Goal: Information Seeking & Learning: Learn about a topic

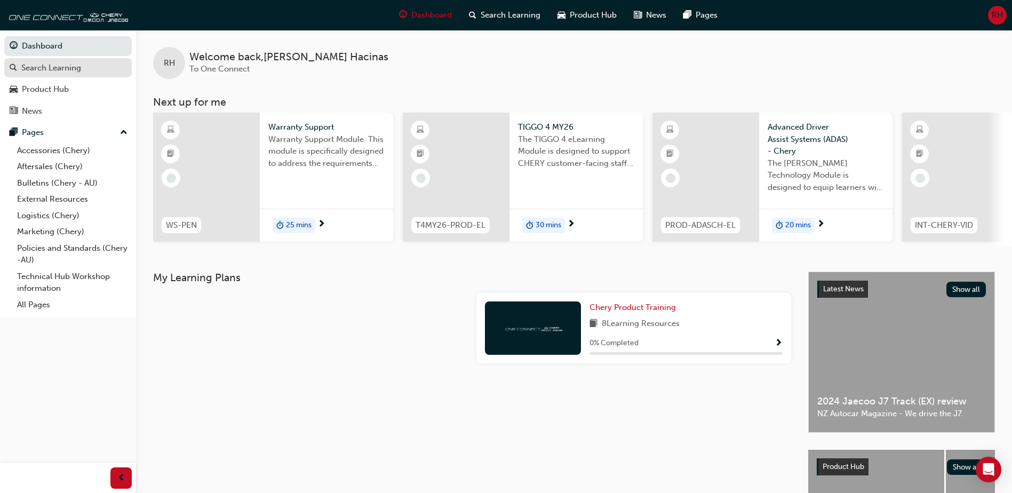
click at [90, 70] on div "Search Learning" at bounding box center [68, 67] width 117 height 13
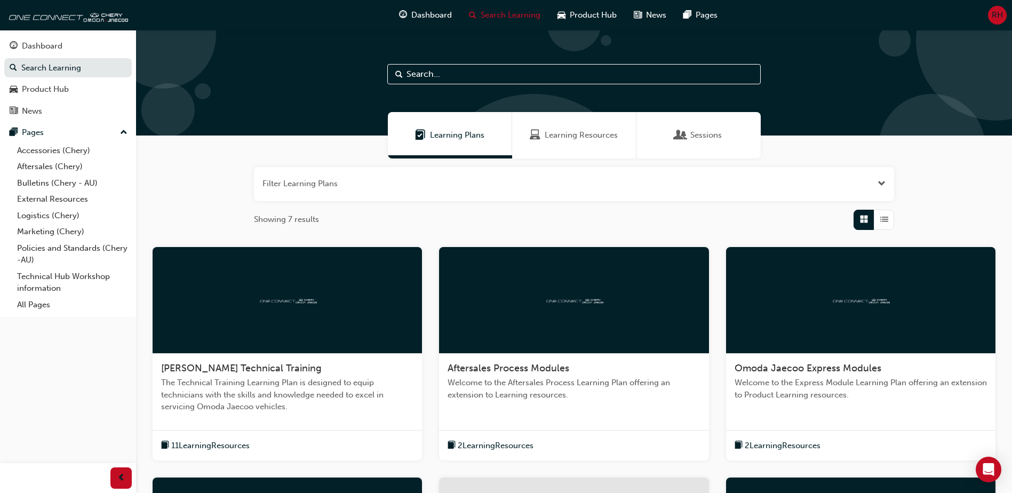
click at [583, 138] on span "Learning Resources" at bounding box center [581, 135] width 73 height 12
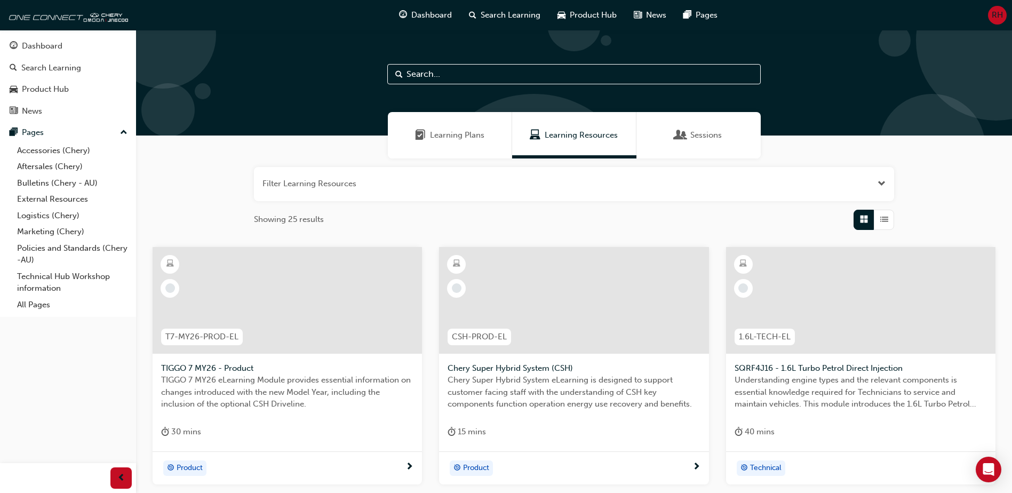
click at [409, 179] on button "button" at bounding box center [574, 184] width 640 height 34
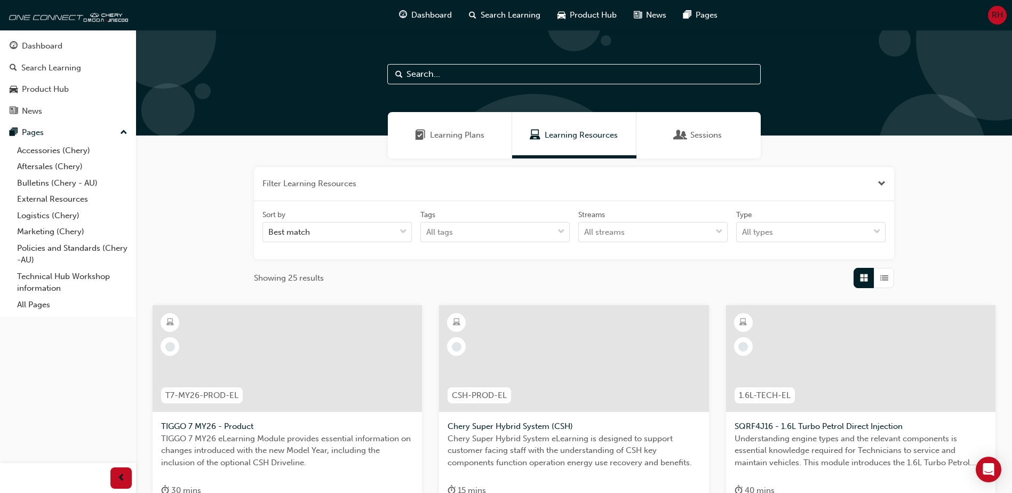
click at [434, 72] on input "text" at bounding box center [573, 74] width 373 height 20
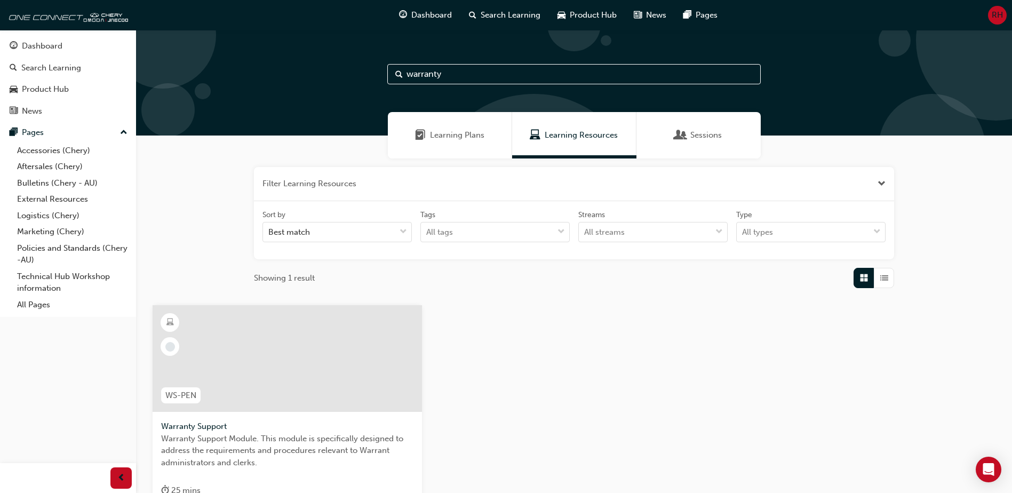
type input "warranty"
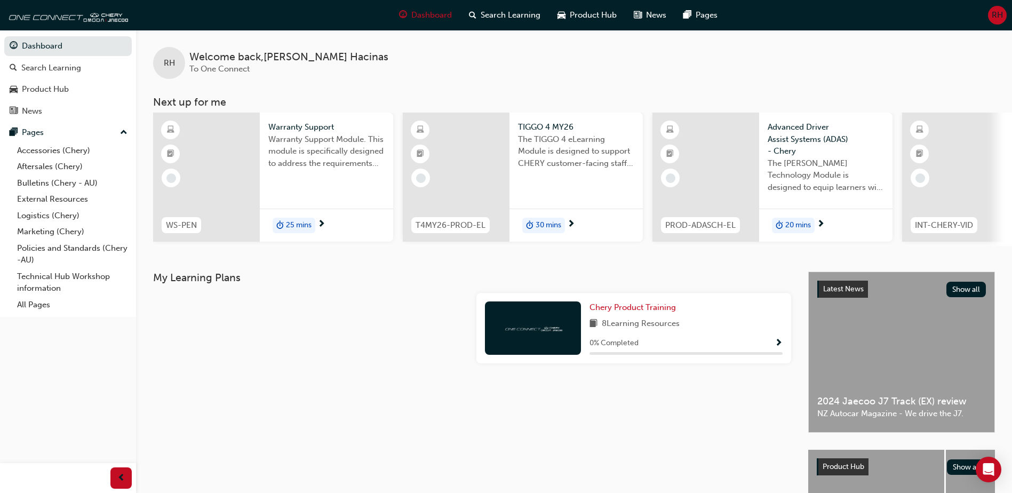
click at [543, 333] on img at bounding box center [532, 328] width 59 height 10
